Goal: Transaction & Acquisition: Subscribe to service/newsletter

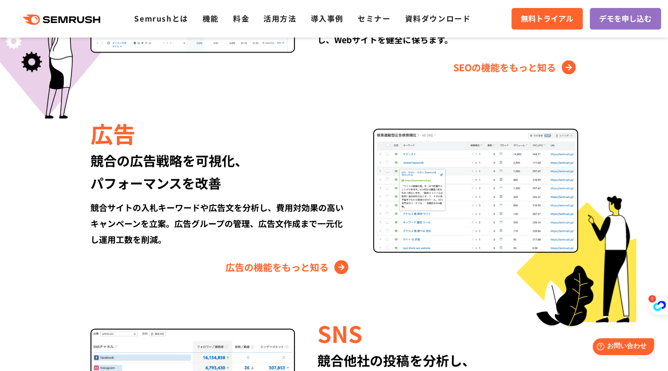
scroll to position [925, 0]
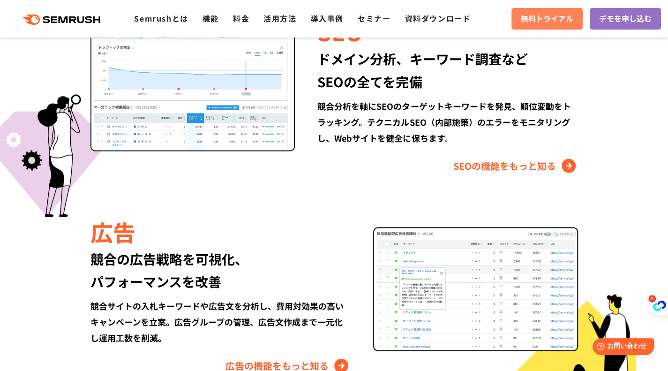
click at [554, 19] on span "無料トライアル" at bounding box center [547, 19] width 52 height 12
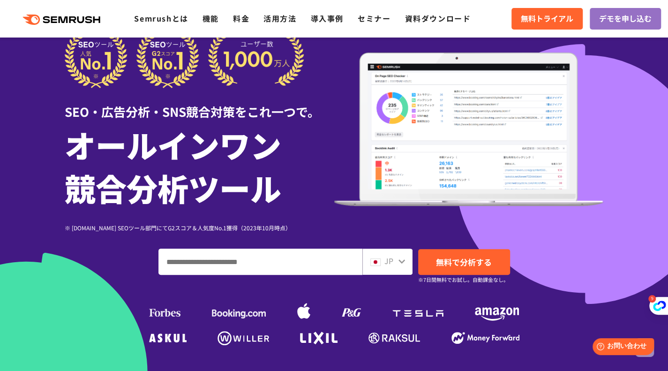
scroll to position [0, 0]
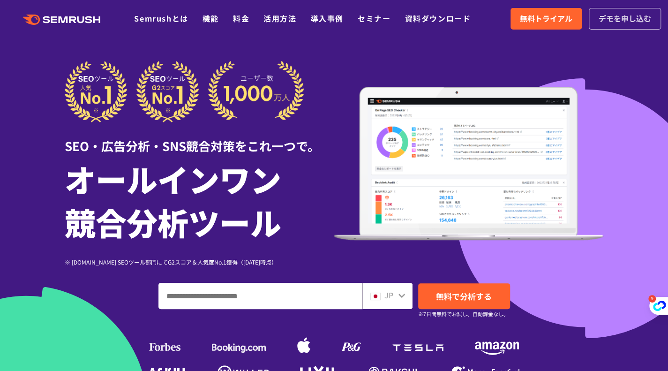
click at [623, 18] on span "デモを申し込む" at bounding box center [624, 19] width 52 height 12
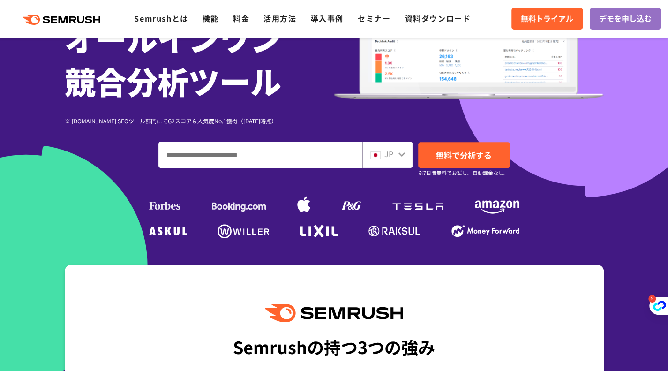
scroll to position [187, 0]
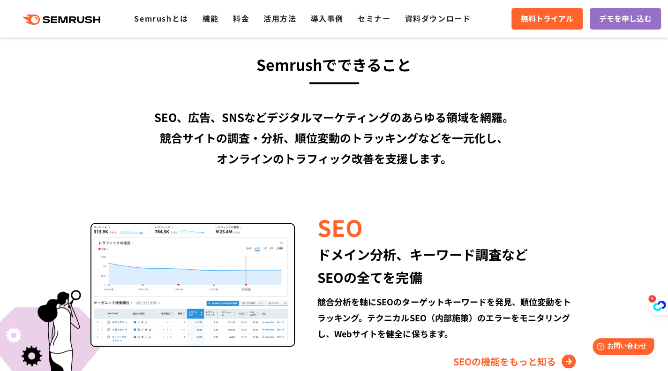
scroll to position [750, 0]
